Goal: Task Accomplishment & Management: Use online tool/utility

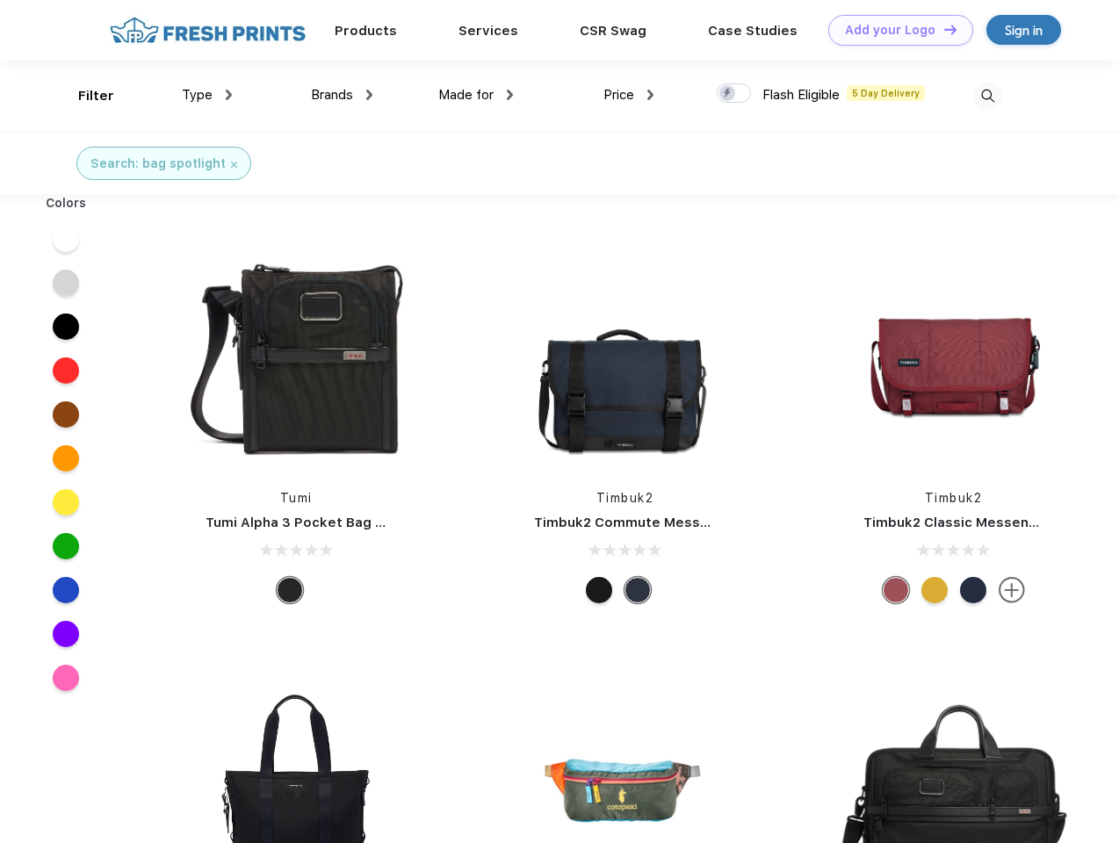
scroll to position [1, 0]
click at [894, 30] on link "Add your Logo Design Tool" at bounding box center [900, 30] width 145 height 31
click at [0, 0] on div "Design Tool" at bounding box center [0, 0] width 0 height 0
click at [942, 29] on link "Add your Logo Design Tool" at bounding box center [900, 30] width 145 height 31
click at [84, 96] on div "Filter" at bounding box center [96, 96] width 36 height 20
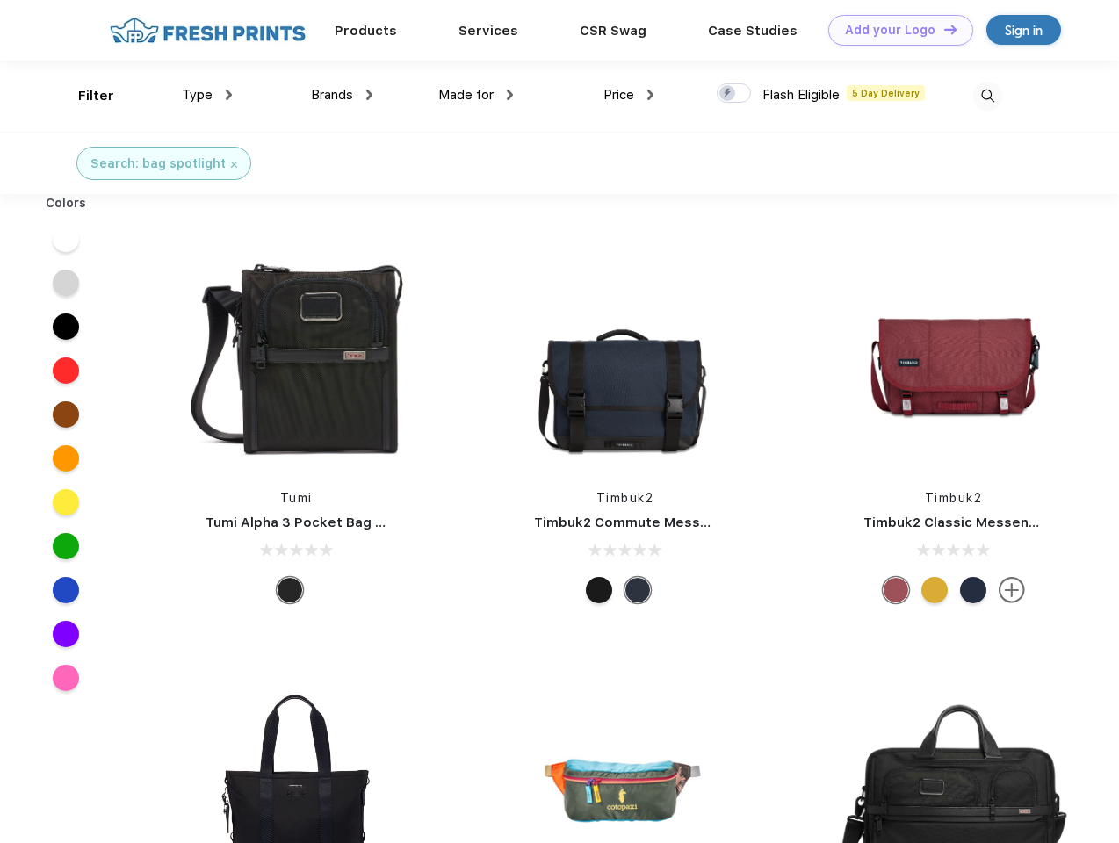
click at [207, 95] on span "Type" at bounding box center [197, 95] width 31 height 16
click at [342, 95] on span "Brands" at bounding box center [332, 95] width 42 height 16
click at [476, 95] on span "Made for" at bounding box center [465, 95] width 55 height 16
click at [629, 95] on span "Price" at bounding box center [618, 95] width 31 height 16
click at [734, 94] on div at bounding box center [733, 92] width 34 height 19
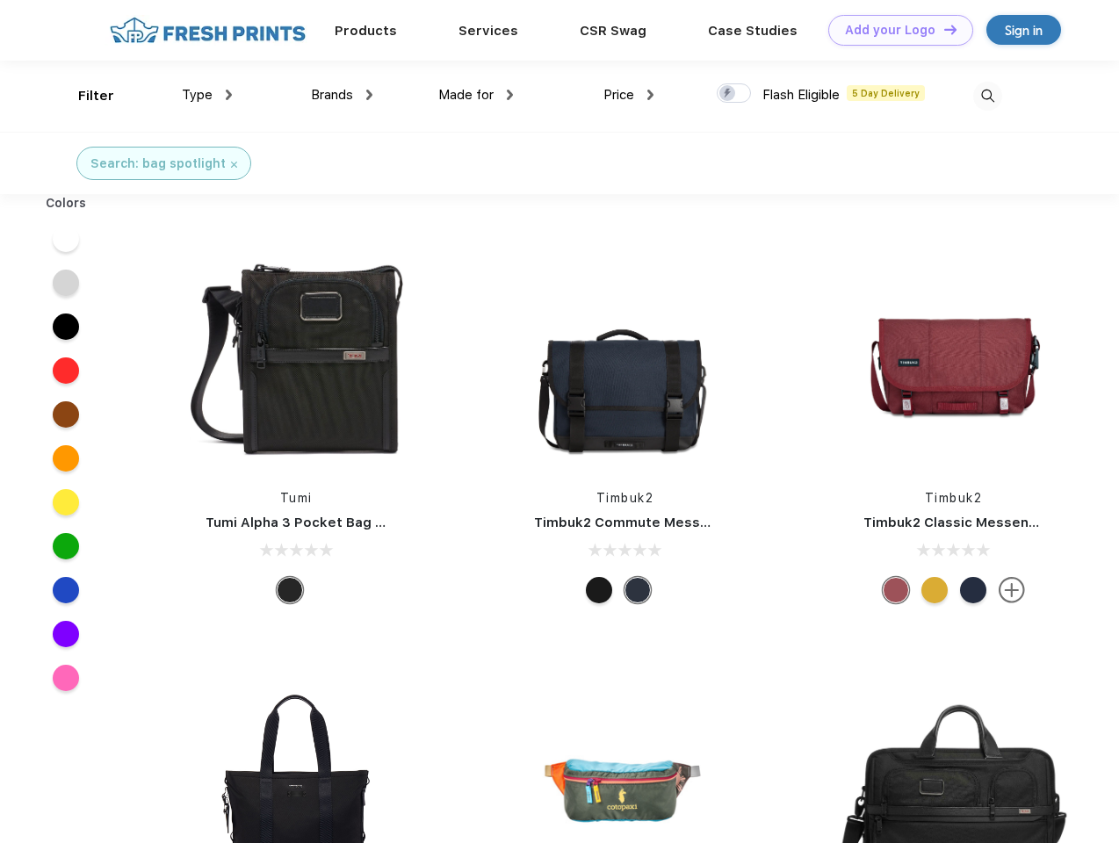
click at [728, 94] on input "checkbox" at bounding box center [721, 88] width 11 height 11
click at [987, 96] on img at bounding box center [987, 96] width 29 height 29
